Goal: Information Seeking & Learning: Learn about a topic

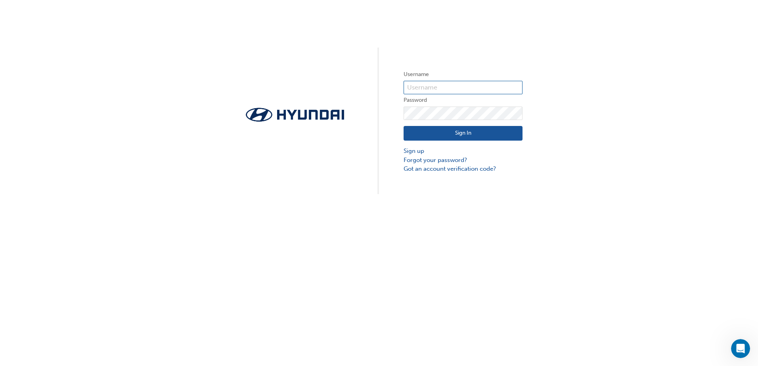
type input "14046"
click at [491, 137] on button "Sign In" at bounding box center [463, 133] width 119 height 15
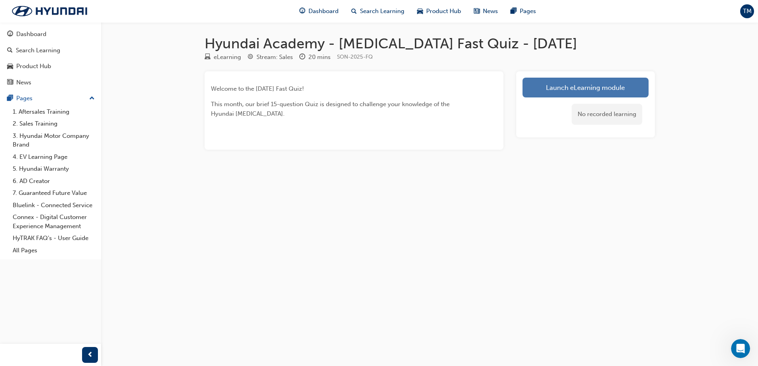
click at [607, 90] on link "Launch eLearning module" at bounding box center [586, 88] width 126 height 20
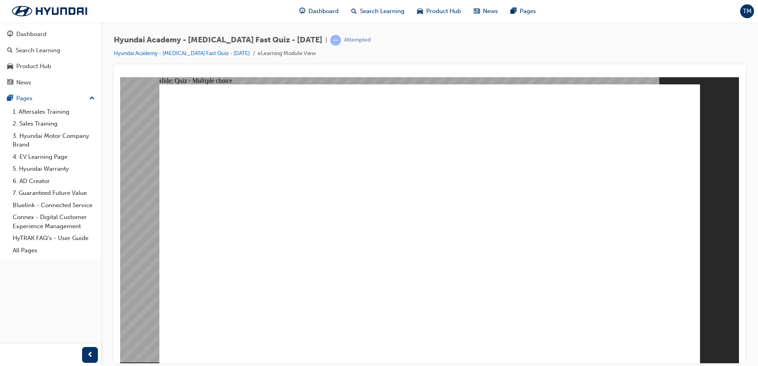
radio input "true"
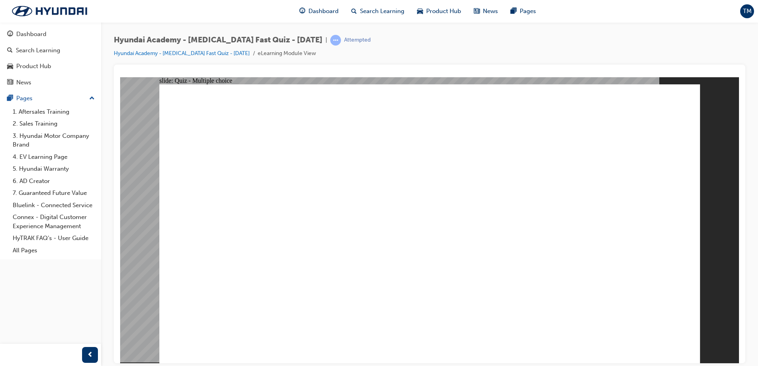
radio input "true"
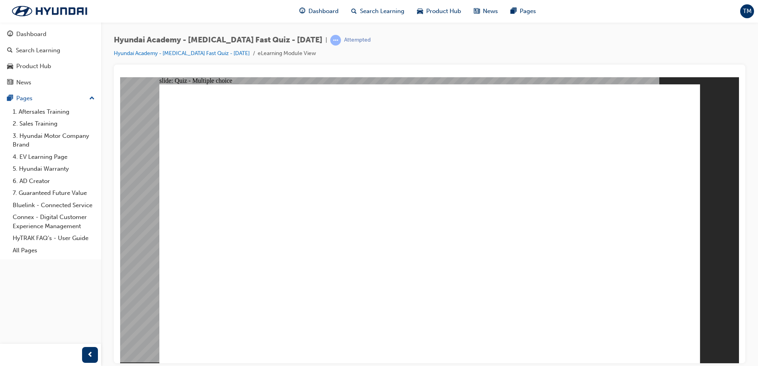
radio input "true"
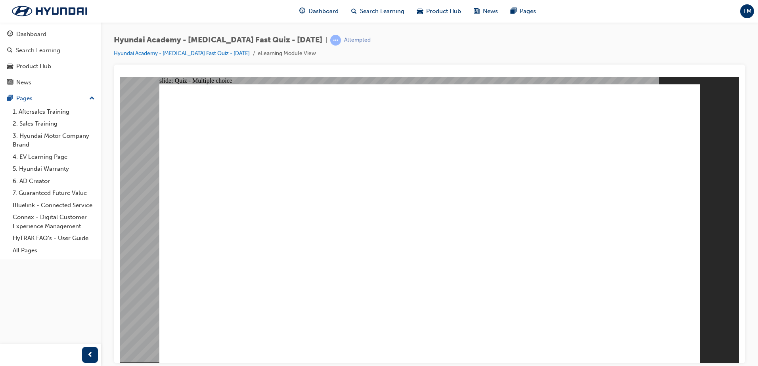
checkbox input "true"
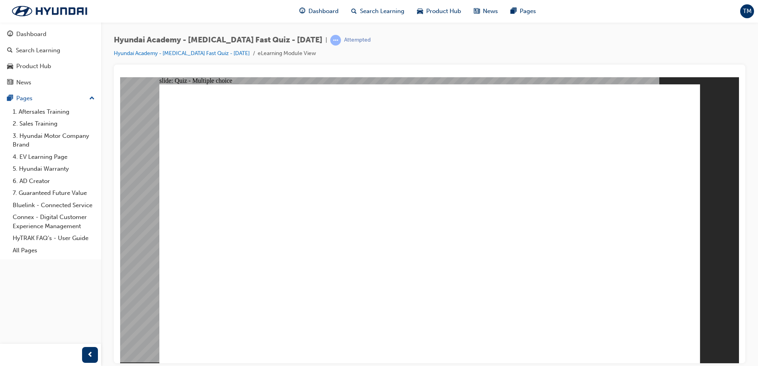
checkbox input "true"
radio input "true"
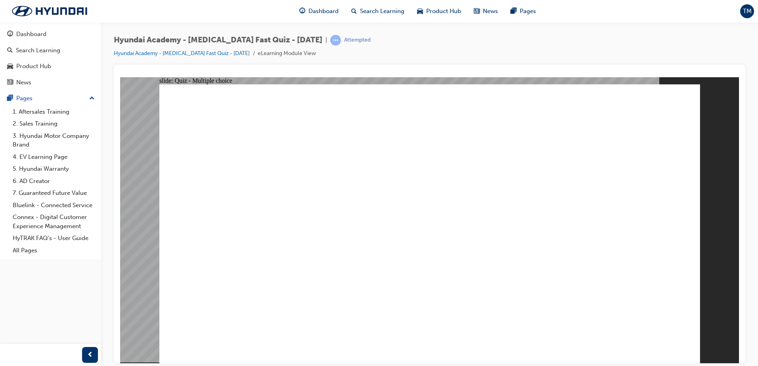
checkbox input "true"
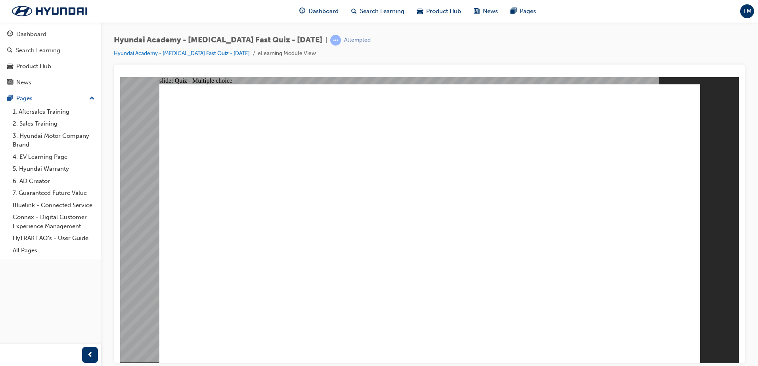
checkbox input "true"
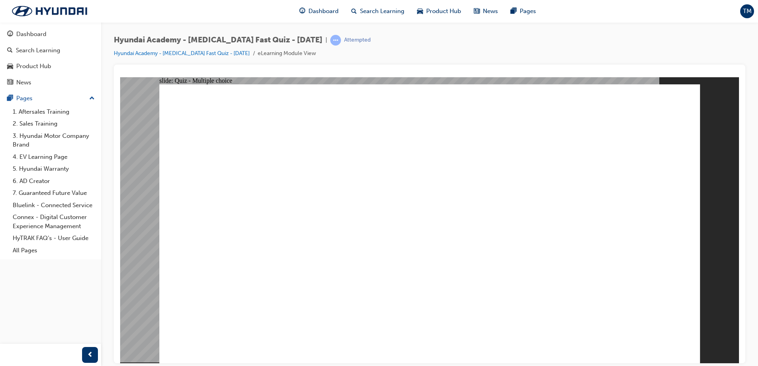
radio input "true"
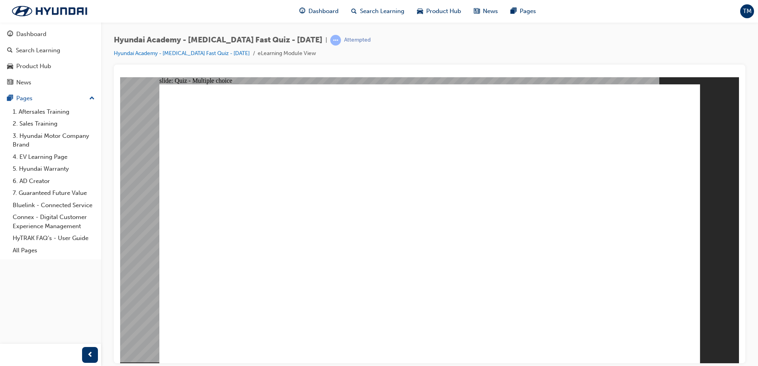
checkbox input "true"
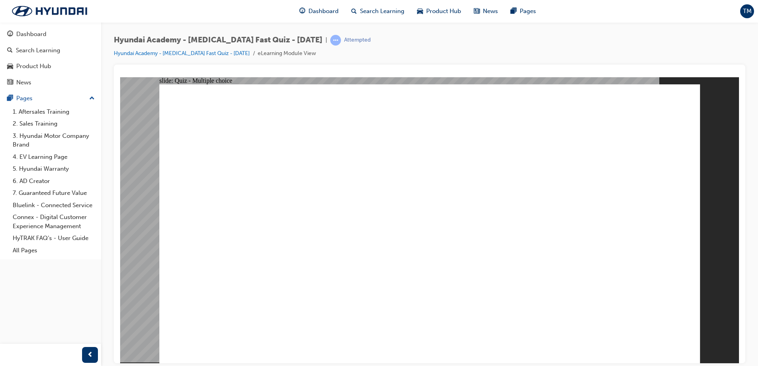
drag, startPoint x: 485, startPoint y: 226, endPoint x: 496, endPoint y: 238, distance: 16.9
checkbox input "true"
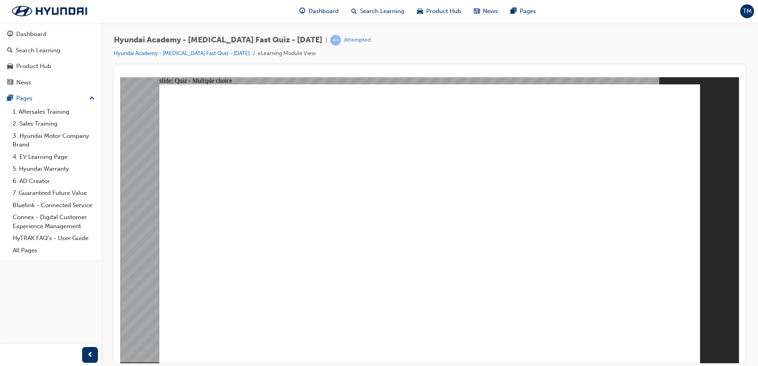
checkbox input "true"
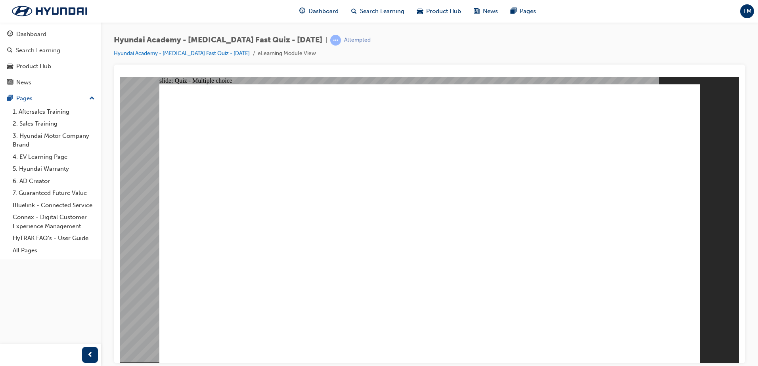
checkbox input "true"
radio input "true"
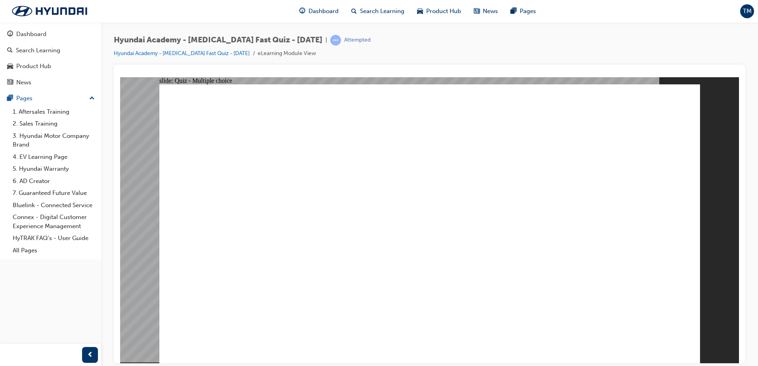
checkbox input "true"
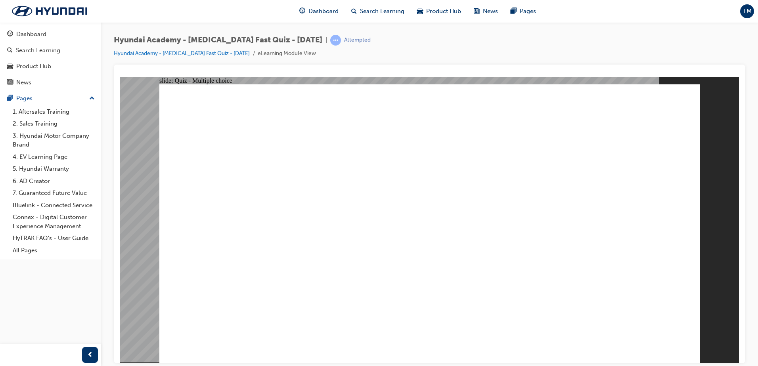
checkbox input "true"
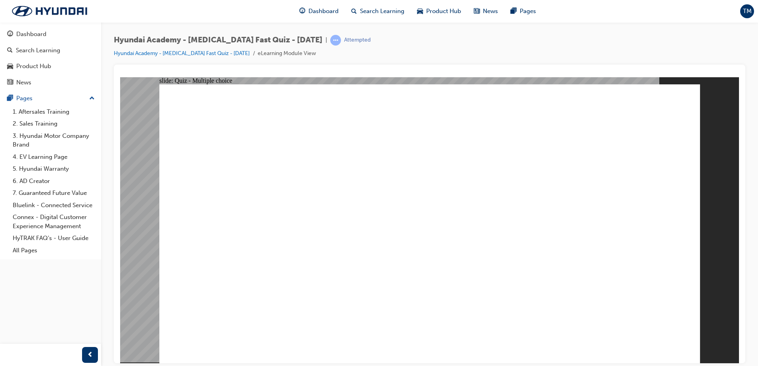
radio input "true"
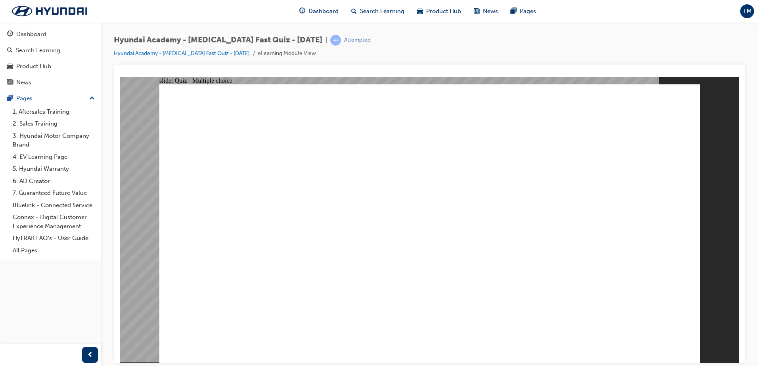
radio input "true"
radio input "false"
radio input "true"
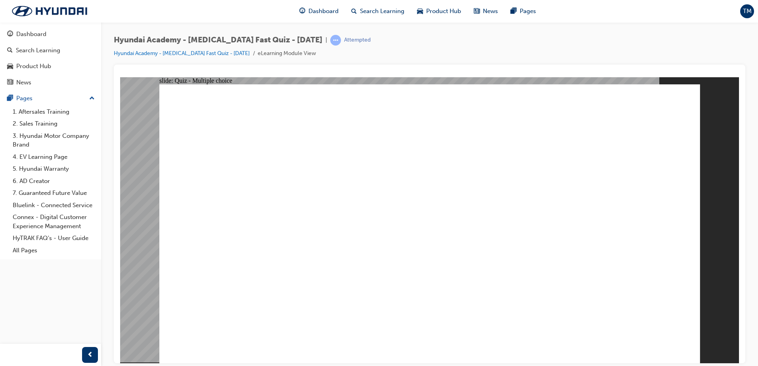
radio input "true"
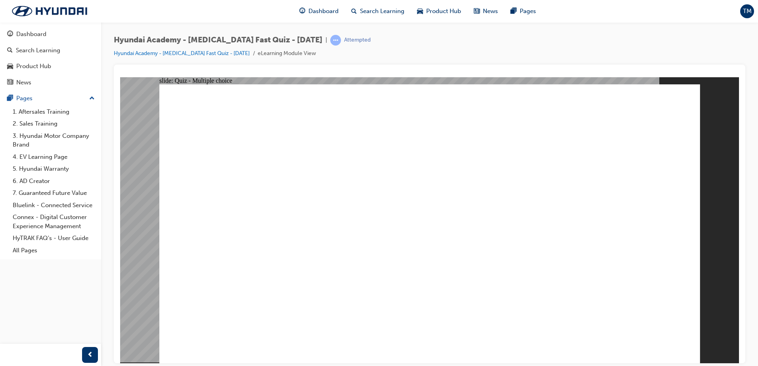
radio input "true"
